Goal: Task Accomplishment & Management: Manage account settings

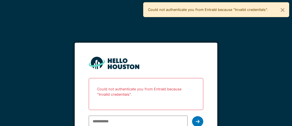
scroll to position [1, 0]
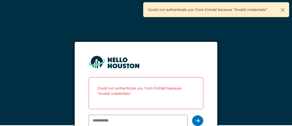
click at [102, 119] on input "email" at bounding box center [138, 121] width 99 height 12
type input "**********"
click at [196, 121] on icon at bounding box center [198, 120] width 4 height 4
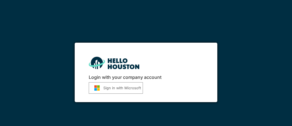
click at [123, 88] on button "Sign in with Microsoft" at bounding box center [116, 88] width 54 height 12
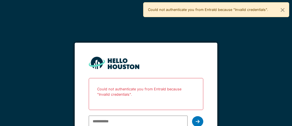
scroll to position [1, 0]
